Goal: Transaction & Acquisition: Purchase product/service

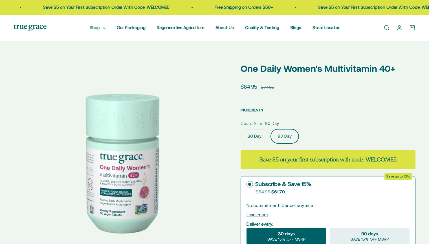
click at [97, 29] on summary "Shop" at bounding box center [98, 27] width 16 height 7
select select "3"
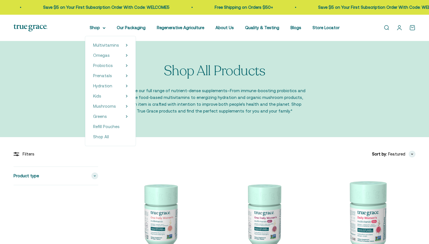
click at [104, 28] on summary "Shop" at bounding box center [98, 27] width 16 height 7
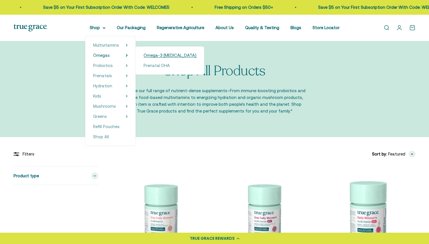
click at [169, 56] on span "Omega-3 [MEDICAL_DATA]" at bounding box center [170, 55] width 53 height 5
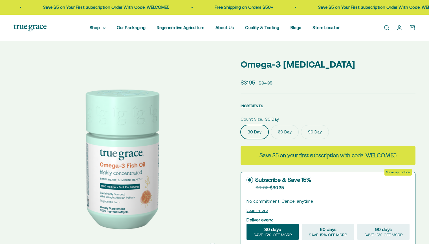
scroll to position [14, 0]
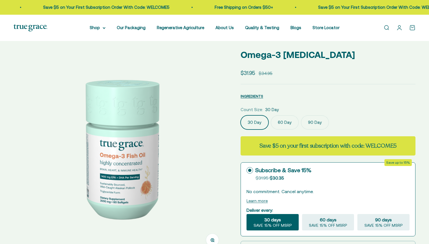
select select "3"
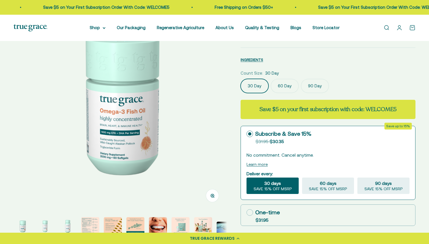
scroll to position [0, 0]
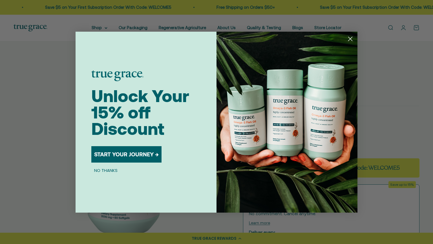
click at [125, 157] on button "START YOUR JOURNEY →" at bounding box center [126, 154] width 70 height 16
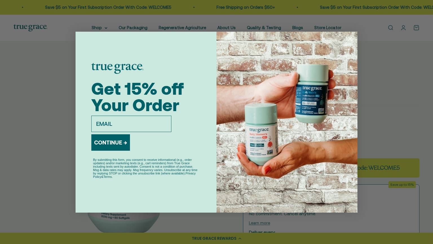
click at [117, 122] on input "email" at bounding box center [131, 123] width 80 height 16
type input "dwmcgirls5@gmail.com"
click at [113, 142] on button "CONTINUE →" at bounding box center [110, 142] width 39 height 16
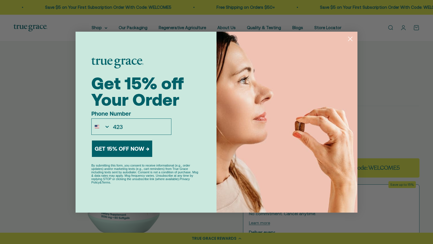
type input "1-423-557-8988"
click at [119, 146] on button "GET 15% OFF NOW →" at bounding box center [122, 148] width 60 height 16
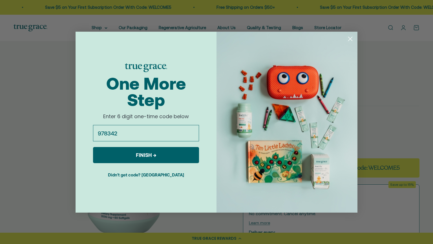
type input "978342"
click at [151, 153] on button "FINISH →" at bounding box center [146, 155] width 106 height 16
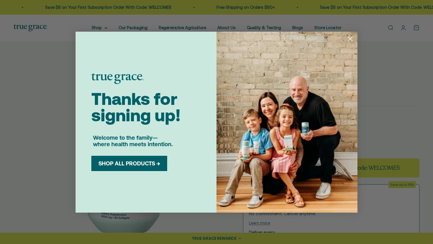
click at [125, 166] on button "SHOP ALL PRODUCTS →" at bounding box center [129, 163] width 67 height 7
click at [145, 165] on button "SHOP ALL PRODUCTS →" at bounding box center [129, 163] width 67 height 7
click at [351, 38] on circle "Close dialog" at bounding box center [350, 38] width 9 height 9
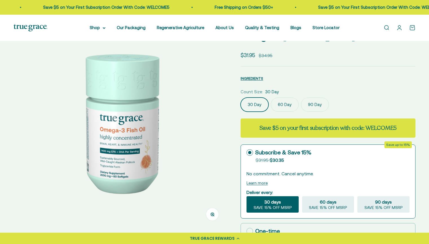
scroll to position [39, 0]
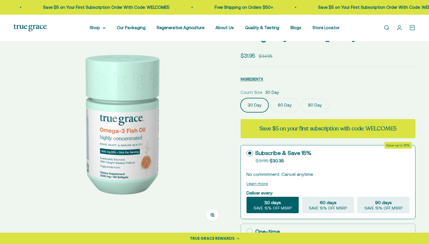
click at [317, 104] on label "90 Day" at bounding box center [315, 105] width 28 height 14
click at [241, 98] on input "90 Day" at bounding box center [240, 98] width 0 height 0
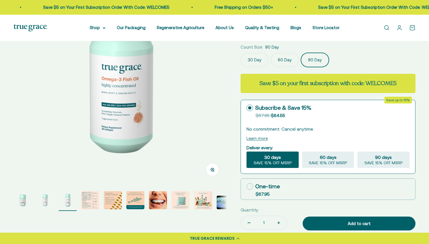
scroll to position [84, 0]
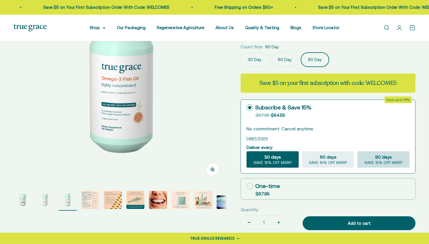
click at [377, 162] on span "SAVE 15% OFF MSRP" at bounding box center [384, 162] width 38 height 5
click at [357, 151] on input "90 days SAVE 15% OFF MSRP" at bounding box center [357, 151] width 0 height 0
radio input "true"
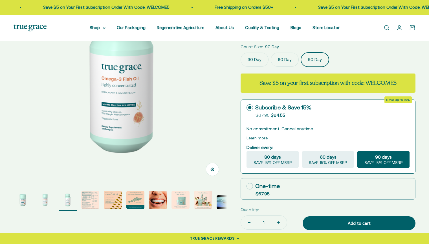
click at [249, 107] on circle at bounding box center [249, 107] width 3 height 3
click at [247, 107] on input "Subscribe & Save 15% Original price strikethrough: $67.95 , Discounted price: $…" at bounding box center [246, 107] width 0 height 0
click at [249, 106] on icon at bounding box center [250, 107] width 6 height 6
click at [247, 107] on input "Subscribe & Save 15% Original price strikethrough: $67.95 , Discounted price: $…" at bounding box center [246, 107] width 0 height 0
click at [275, 128] on p "No commitment. Cancel anytime." at bounding box center [328, 128] width 163 height 7
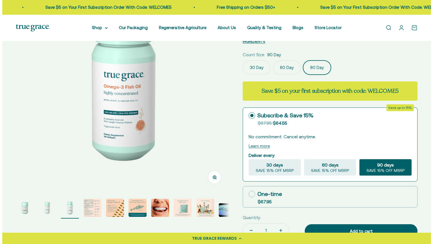
scroll to position [80, 0]
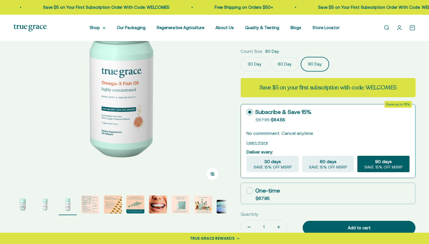
click at [248, 190] on icon at bounding box center [250, 190] width 6 height 6
click at [247, 190] on input "One-time $67.95" at bounding box center [246, 190] width 0 height 0
radio input "true"
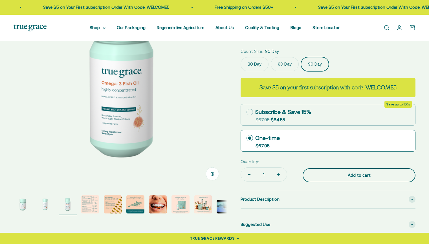
click at [360, 173] on div "Add to cart" at bounding box center [359, 175] width 90 height 7
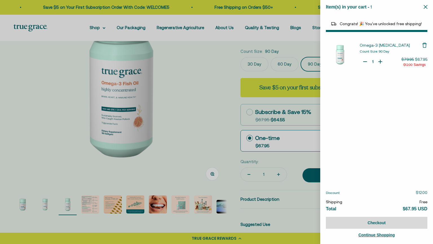
select select "44878154563798"
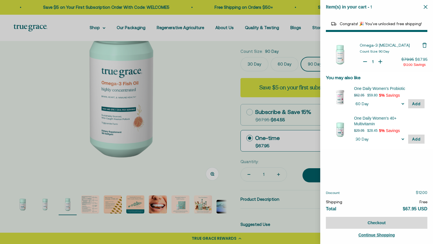
click at [403, 139] on select "Count Size 30 Day 90 Day" at bounding box center [379, 139] width 51 height 8
select select "40058347028672"
click at [354, 135] on select "Count Size 30 Day 90 Day" at bounding box center [379, 139] width 51 height 8
click at [417, 138] on span "Add" at bounding box center [417, 139] width 8 height 5
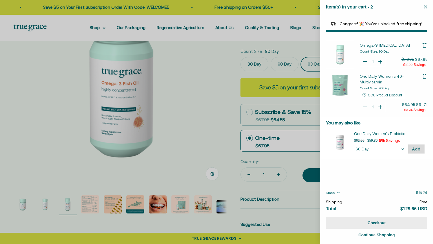
click at [376, 221] on button "Checkout" at bounding box center [377, 222] width 102 height 12
